Goal: Task Accomplishment & Management: Use online tool/utility

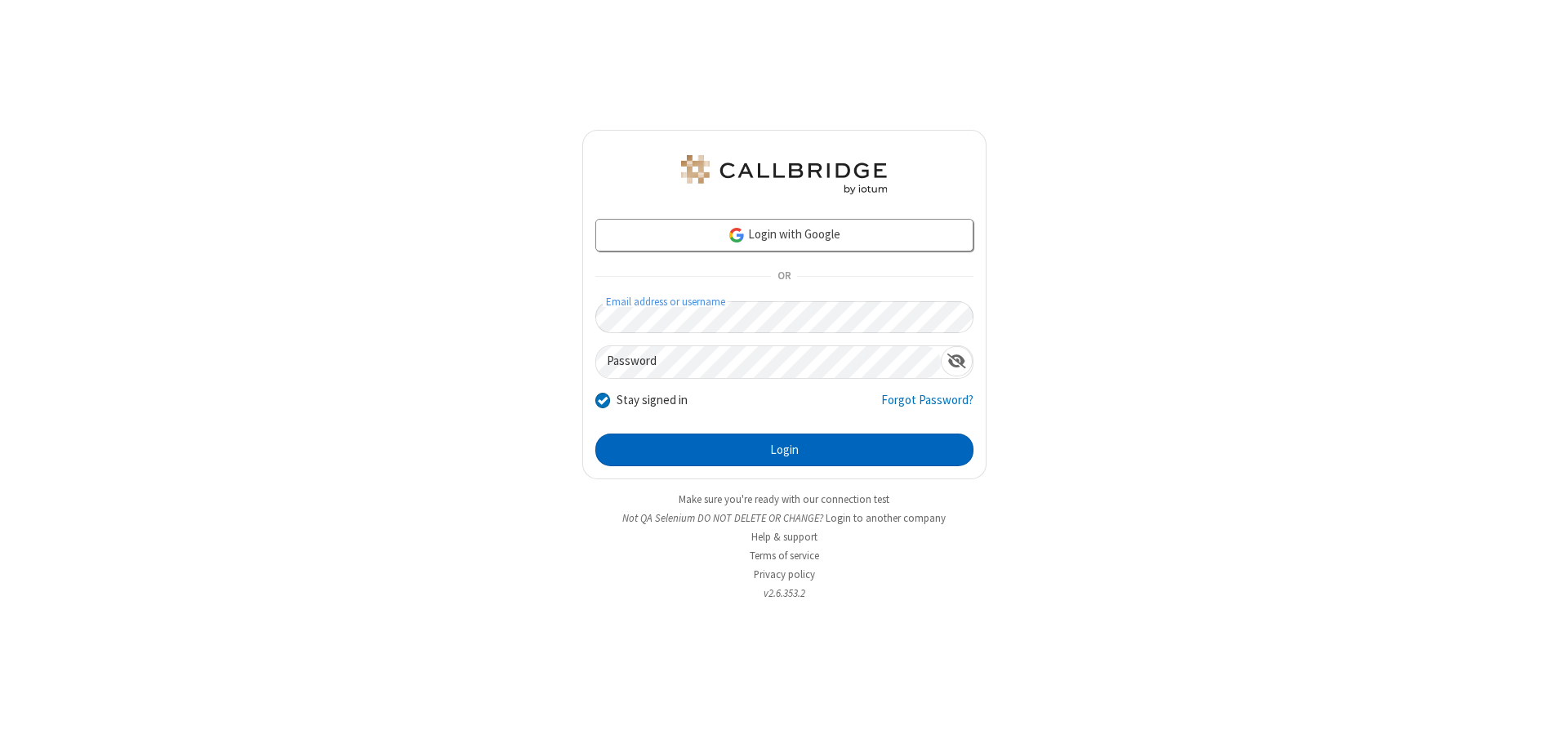
click at [784, 450] on button "Login" at bounding box center [784, 449] width 378 height 32
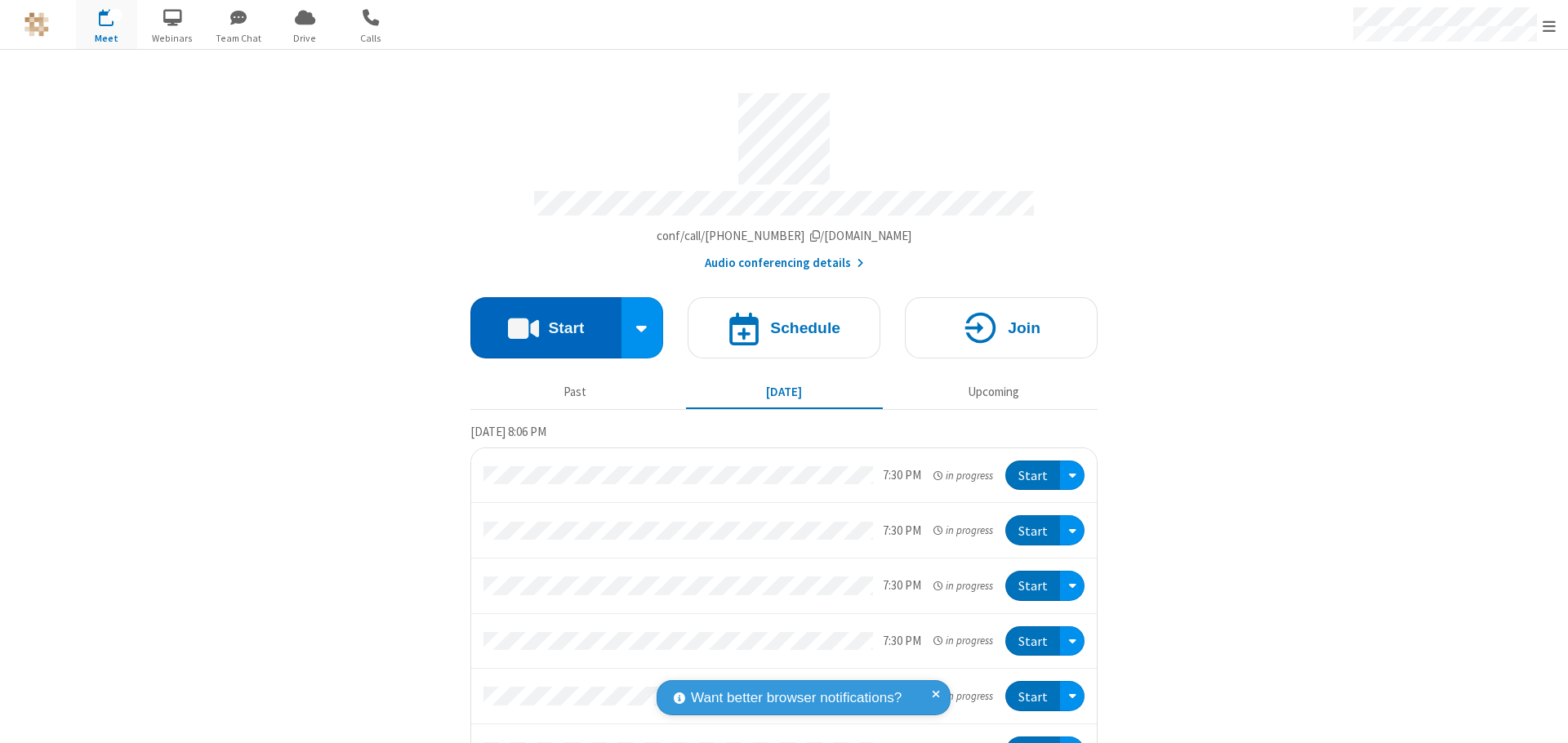
click at [539, 320] on button "Start" at bounding box center [546, 328] width 151 height 61
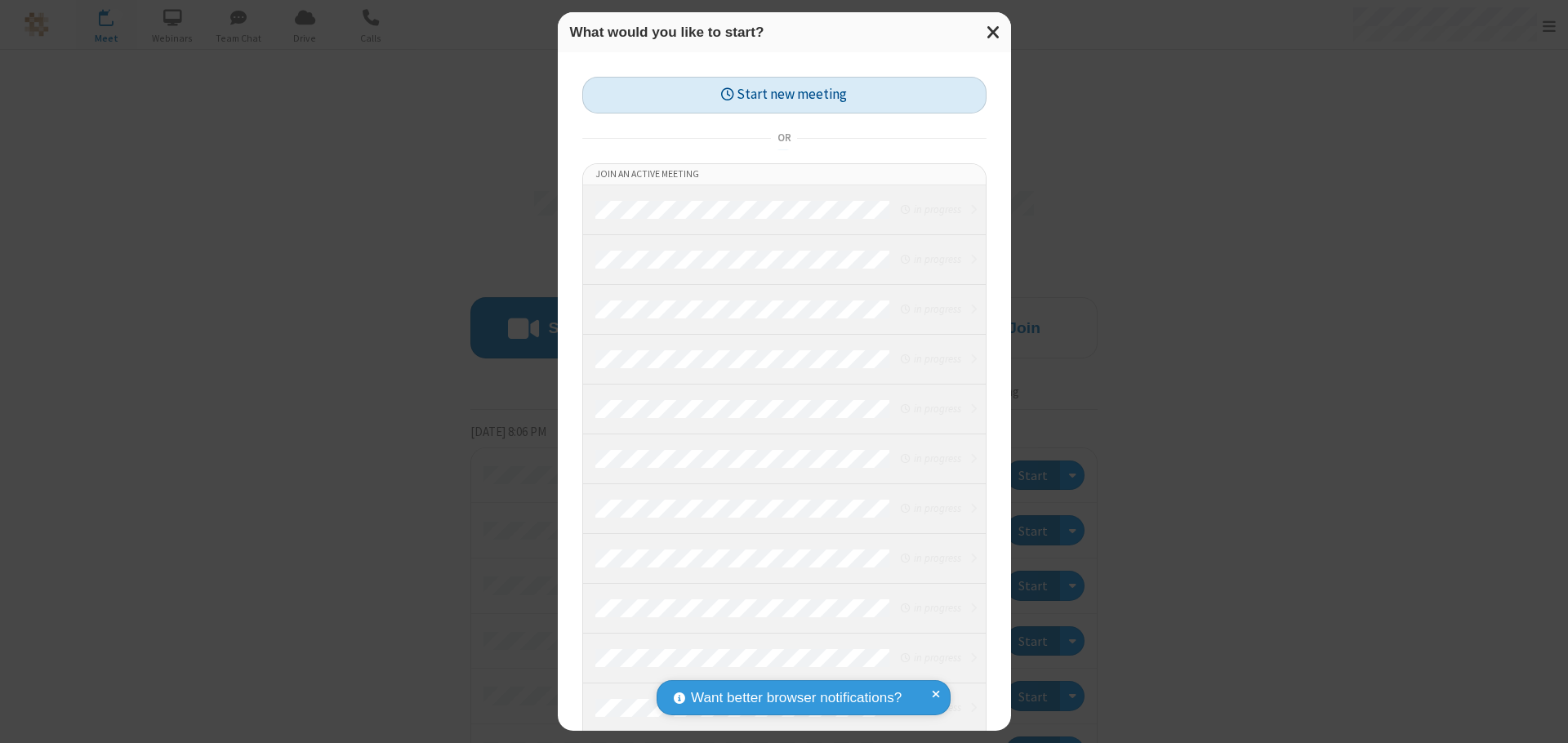
click at [784, 95] on button "Start new meeting" at bounding box center [784, 95] width 404 height 36
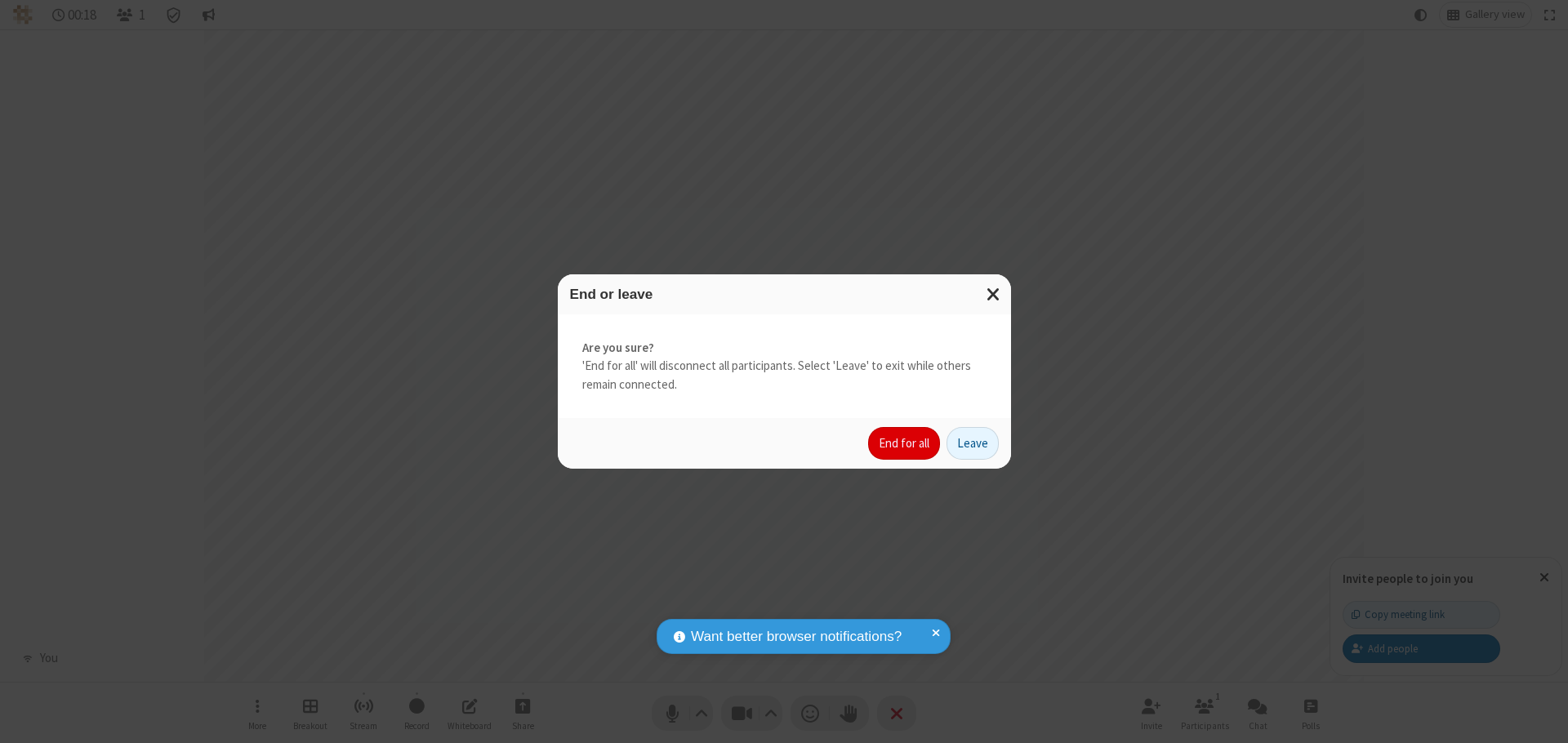
click at [905, 444] on button "End for all" at bounding box center [904, 443] width 72 height 32
